Goal: Information Seeking & Learning: Check status

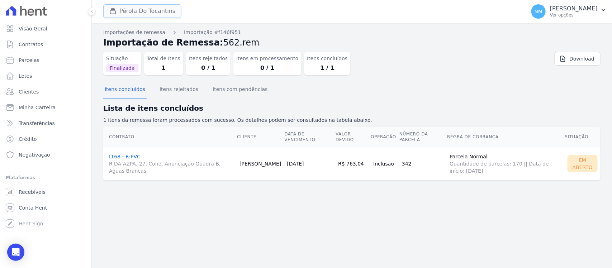
click at [139, 8] on button "Pérola Do Tocantins" at bounding box center [142, 11] width 78 height 14
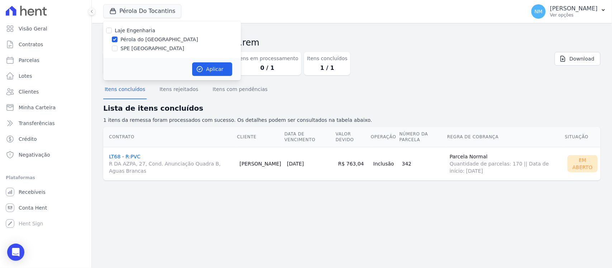
click at [127, 49] on label "SPE [GEOGRAPHIC_DATA]" at bounding box center [153, 49] width 64 height 8
click at [118, 49] on input "SPE [GEOGRAPHIC_DATA]" at bounding box center [115, 49] width 6 height 6
checkbox input "true"
click at [131, 38] on label "Pérola do [GEOGRAPHIC_DATA]" at bounding box center [160, 40] width 78 height 8
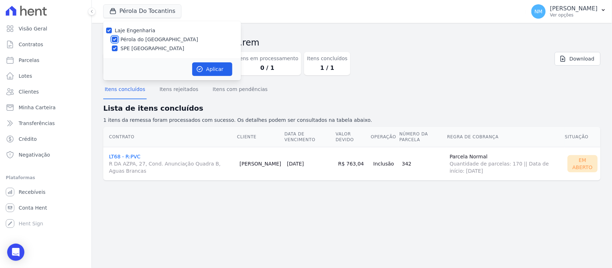
click at [118, 38] on input "Pérola do [GEOGRAPHIC_DATA]" at bounding box center [115, 40] width 6 height 6
checkbox input "false"
click at [204, 65] on button "Aplicar" at bounding box center [212, 69] width 40 height 14
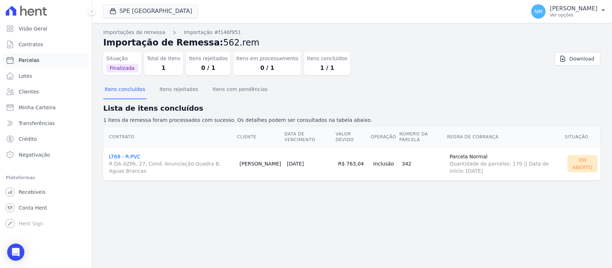
click at [62, 60] on link "Parcelas" at bounding box center [46, 60] width 86 height 14
select select
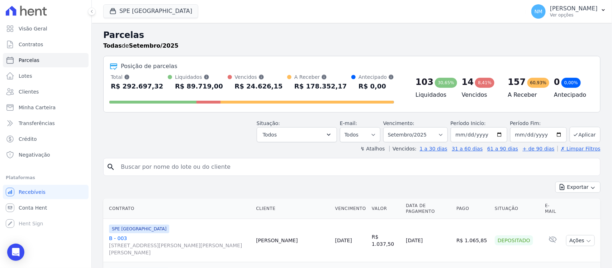
click at [141, 173] on input "search" at bounding box center [357, 167] width 481 height 14
type input "[PERSON_NAME] [PERSON_NAME]"
select select
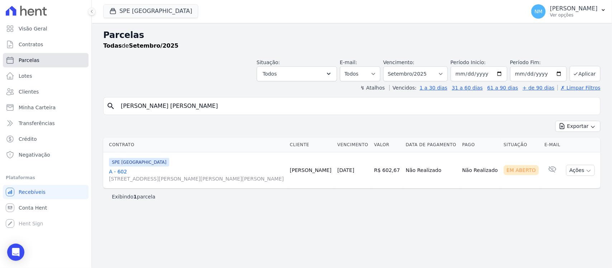
click at [49, 56] on link "Parcelas" at bounding box center [46, 60] width 86 height 14
select select
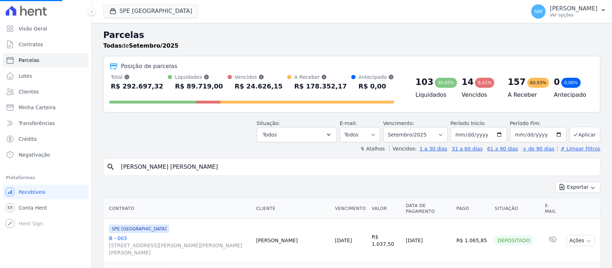
drag, startPoint x: 158, startPoint y: 166, endPoint x: 123, endPoint y: 166, distance: 35.5
click at [123, 166] on input "[PERSON_NAME] [PERSON_NAME]" at bounding box center [357, 167] width 481 height 14
select select
click at [128, 167] on input "search" at bounding box center [357, 167] width 481 height 14
type input "ana"
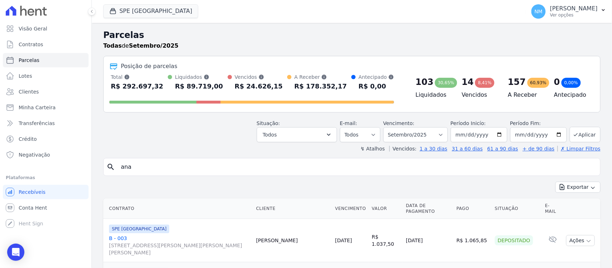
select select
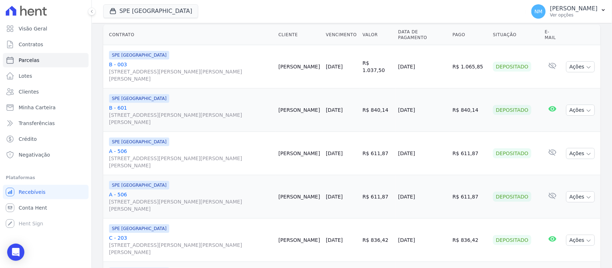
scroll to position [45, 0]
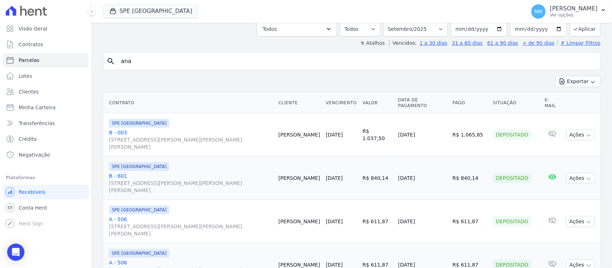
click at [153, 62] on input "ana" at bounding box center [357, 61] width 481 height 14
type input "[PERSON_NAME] [PERSON_NAME]"
select select
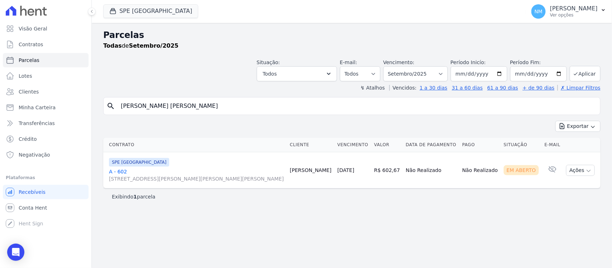
click at [123, 172] on link "A - 602 [STREET_ADDRESS][PERSON_NAME][PERSON_NAME][PERSON_NAME]" at bounding box center [196, 175] width 175 height 14
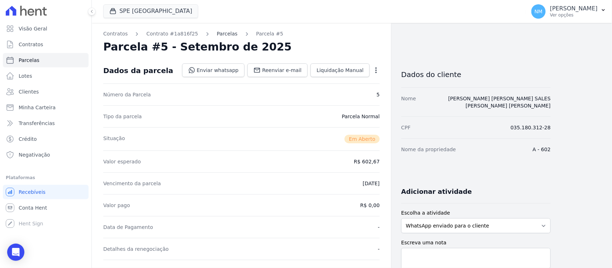
click at [217, 33] on link "Parcelas" at bounding box center [227, 34] width 21 height 8
